Goal: Task Accomplishment & Management: Manage account settings

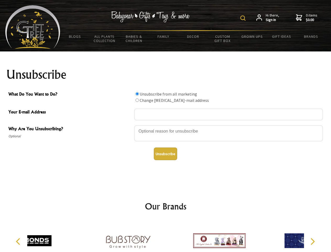
click at [244, 18] on img at bounding box center [242, 17] width 5 height 5
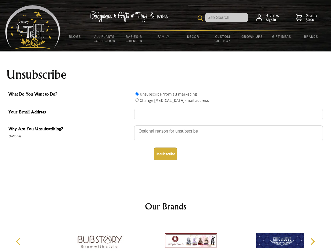
click at [166, 125] on div at bounding box center [228, 134] width 189 height 18
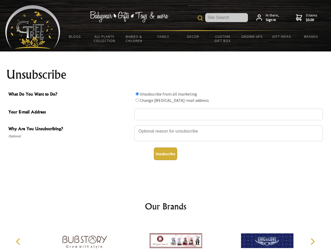
click at [137, 94] on input "What Do You Want to Do?" at bounding box center [137, 93] width 3 height 3
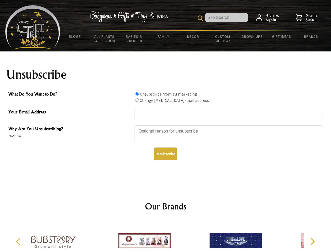
click at [137, 100] on input "What Do You Want to Do?" at bounding box center [137, 99] width 3 height 3
radio input "true"
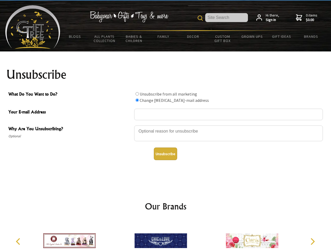
click at [165, 154] on button "Unsubscribe" at bounding box center [165, 153] width 23 height 13
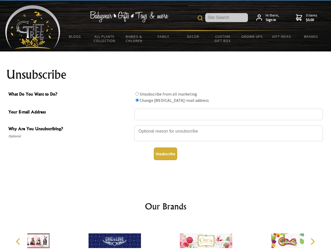
click at [166, 236] on div at bounding box center [206, 241] width 91 height 41
click at [19, 241] on icon "Previous" at bounding box center [18, 241] width 7 height 7
click at [313, 241] on icon "Next" at bounding box center [312, 241] width 7 height 7
